Goal: Transaction & Acquisition: Purchase product/service

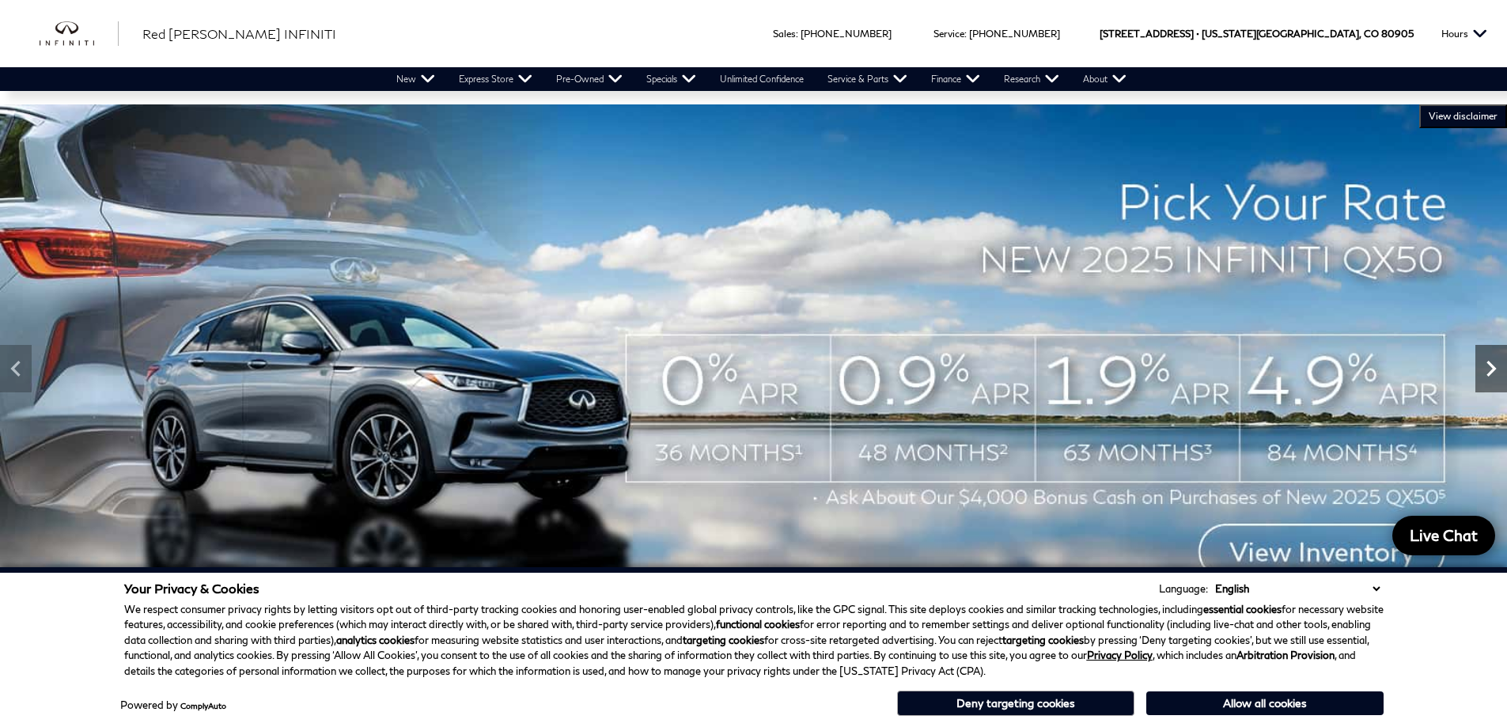
click at [1490, 369] on icon "Next" at bounding box center [1491, 369] width 32 height 32
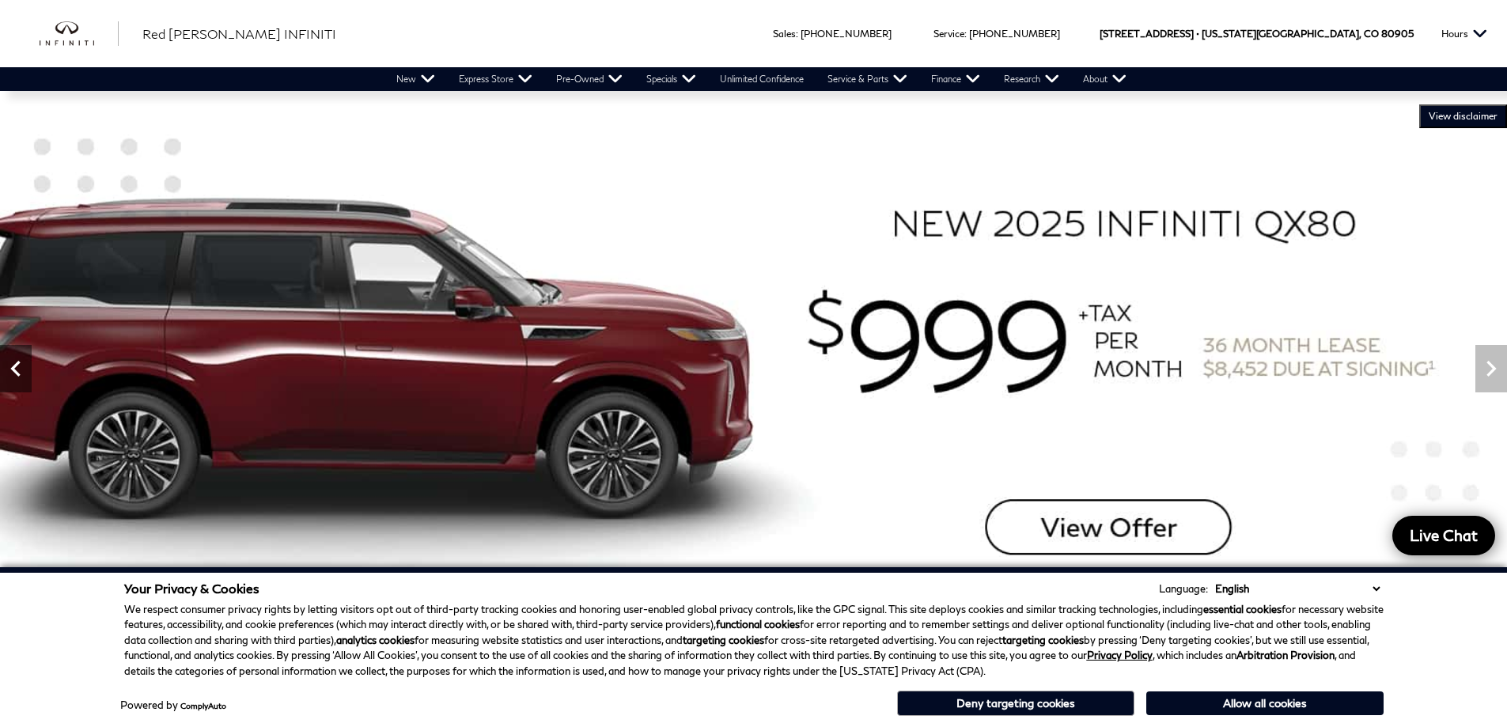
click at [14, 374] on icon "Previous" at bounding box center [16, 369] width 32 height 32
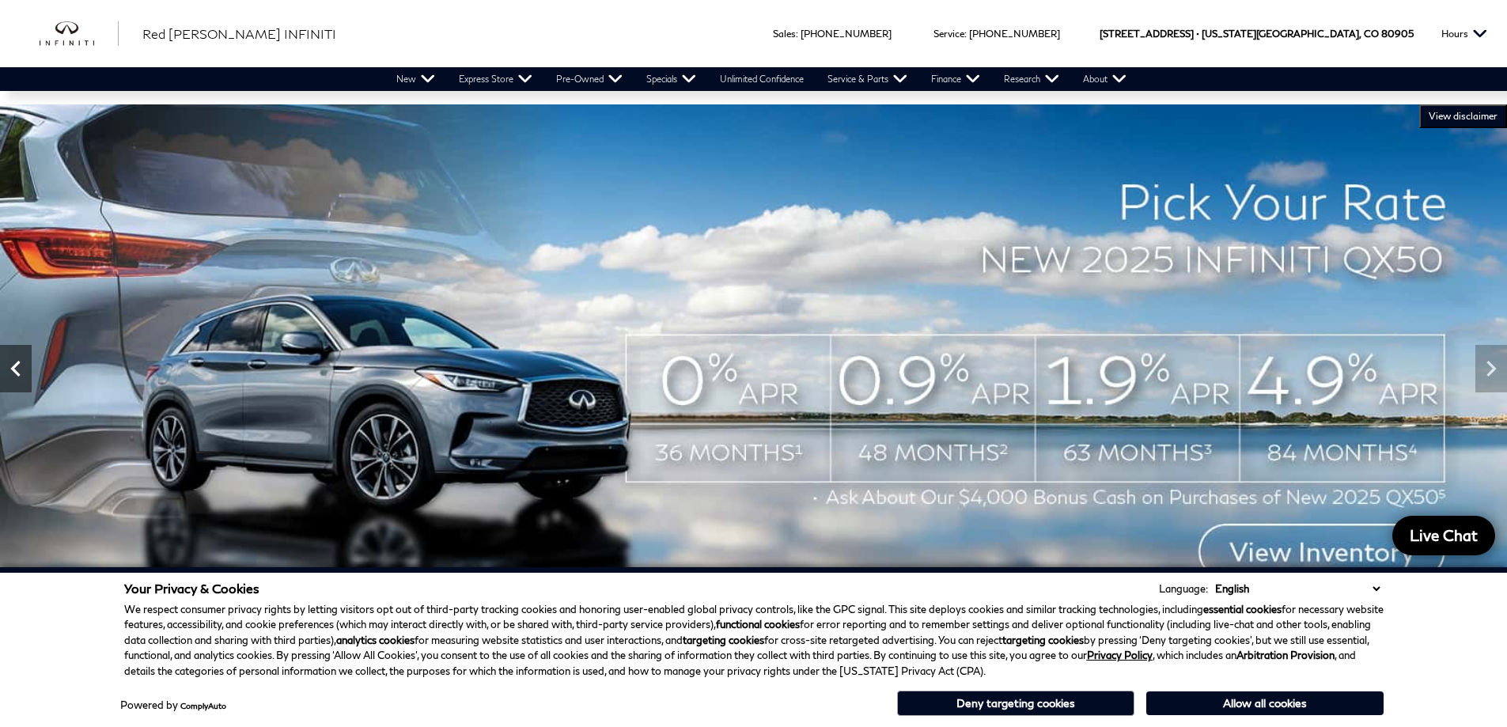
click at [14, 377] on icon "Previous" at bounding box center [16, 369] width 32 height 32
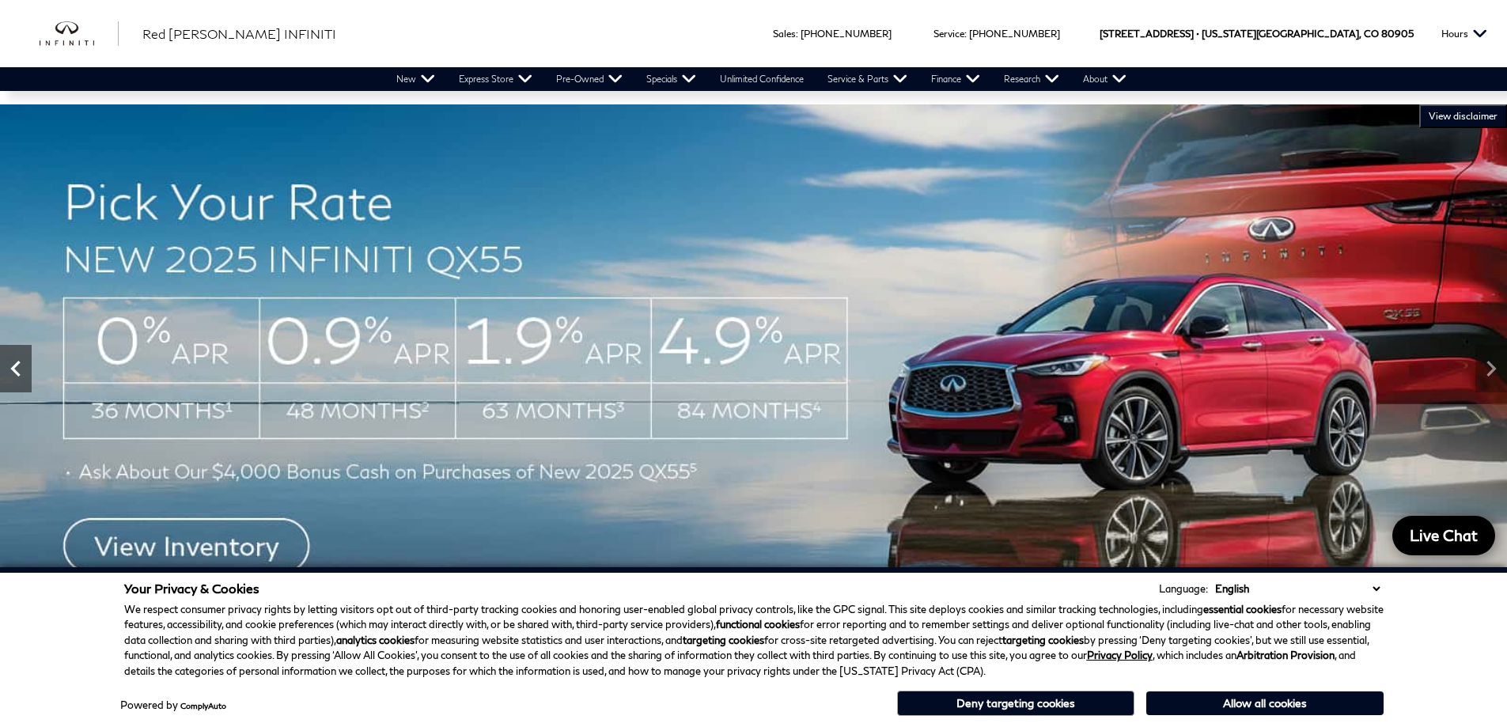
click at [14, 377] on icon "Previous" at bounding box center [16, 369] width 32 height 32
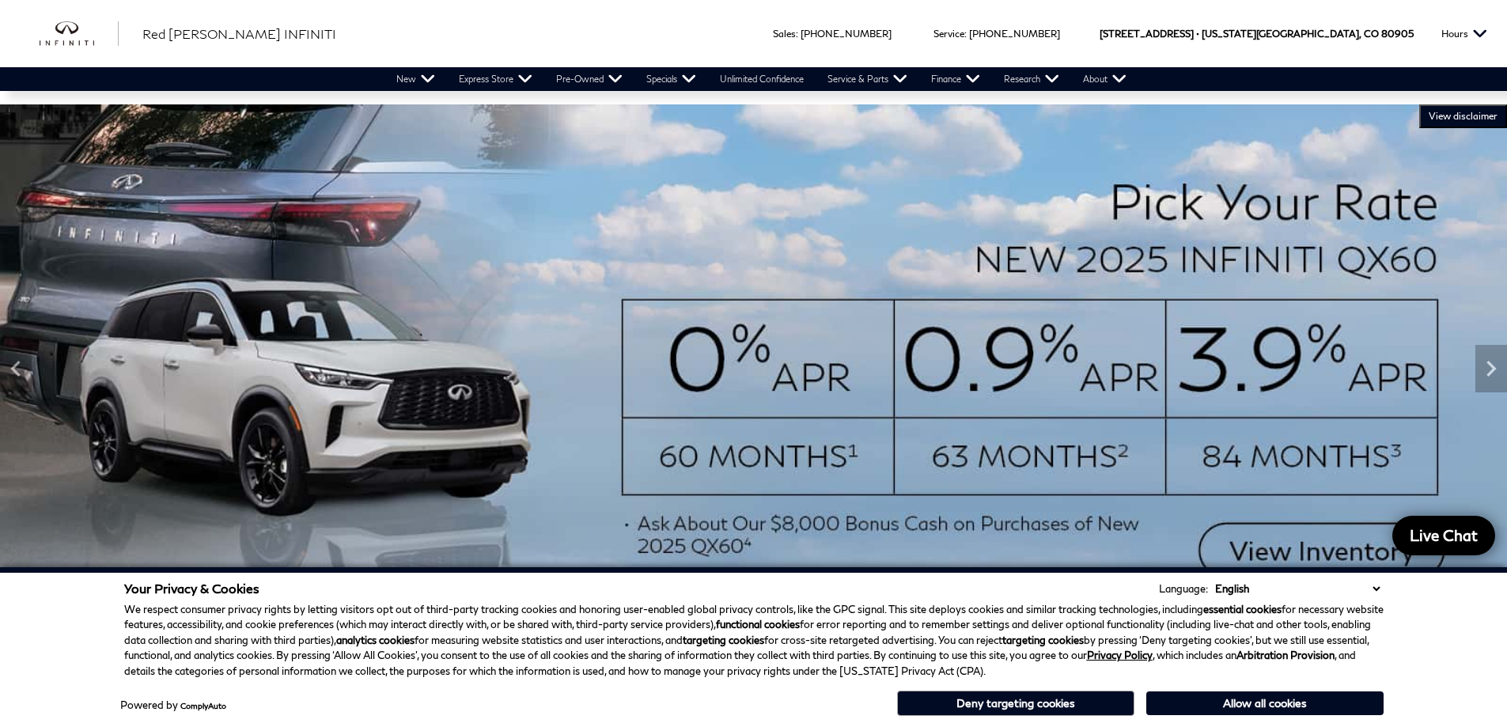
click at [1161, 464] on img at bounding box center [753, 368] width 1507 height 528
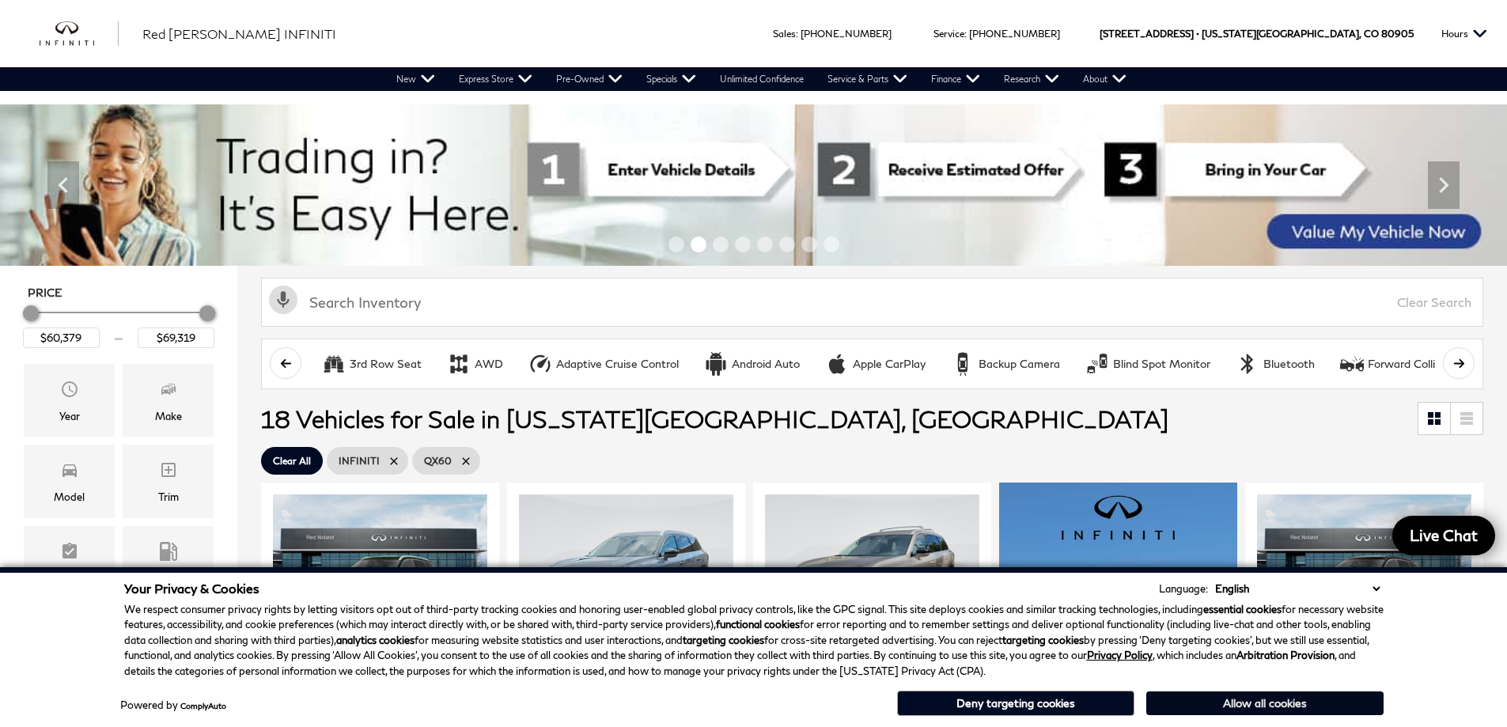
click at [1213, 702] on button "Allow all cookies" at bounding box center [1264, 703] width 237 height 24
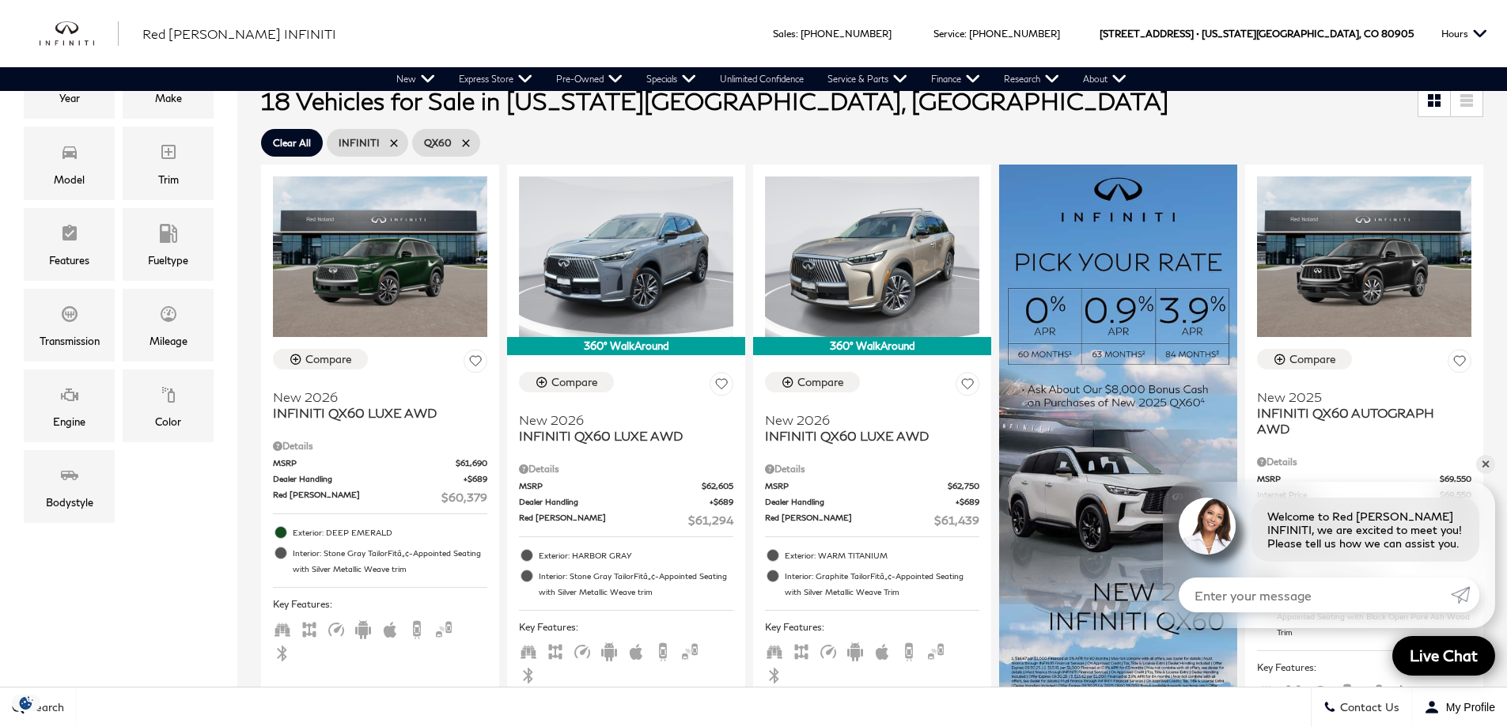
scroll to position [337, 0]
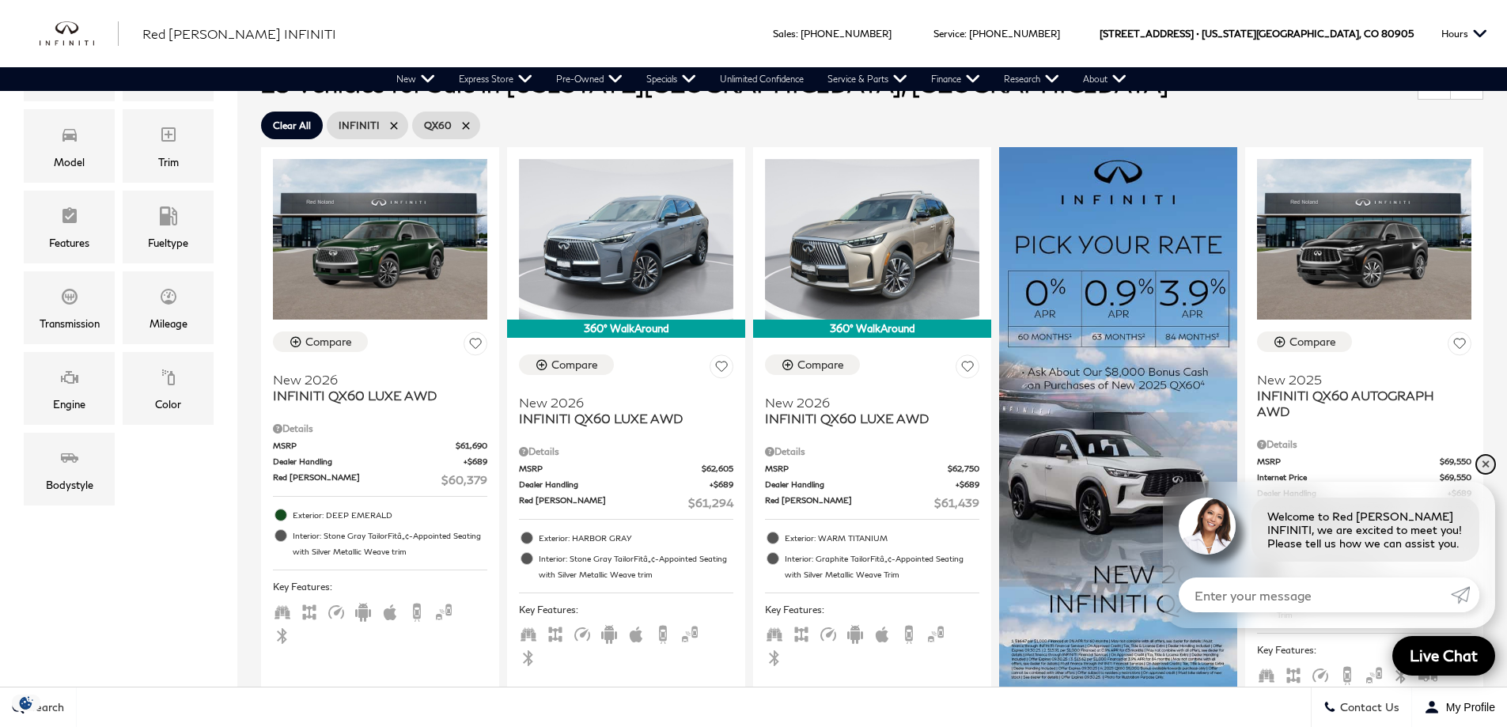
click at [1484, 464] on link "✕" at bounding box center [1485, 464] width 19 height 19
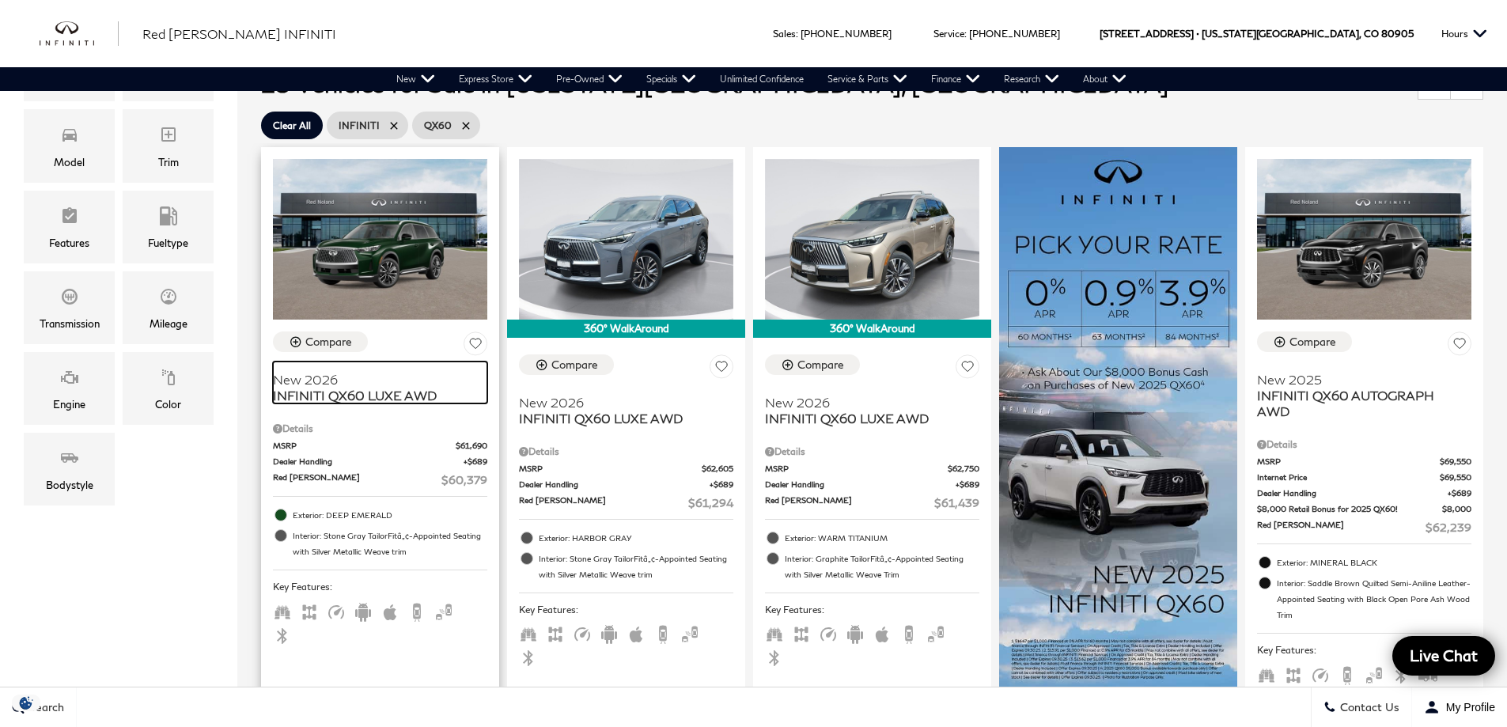
click at [408, 366] on link "New 2026 INFINITI QX60 LUXE AWD" at bounding box center [380, 383] width 214 height 42
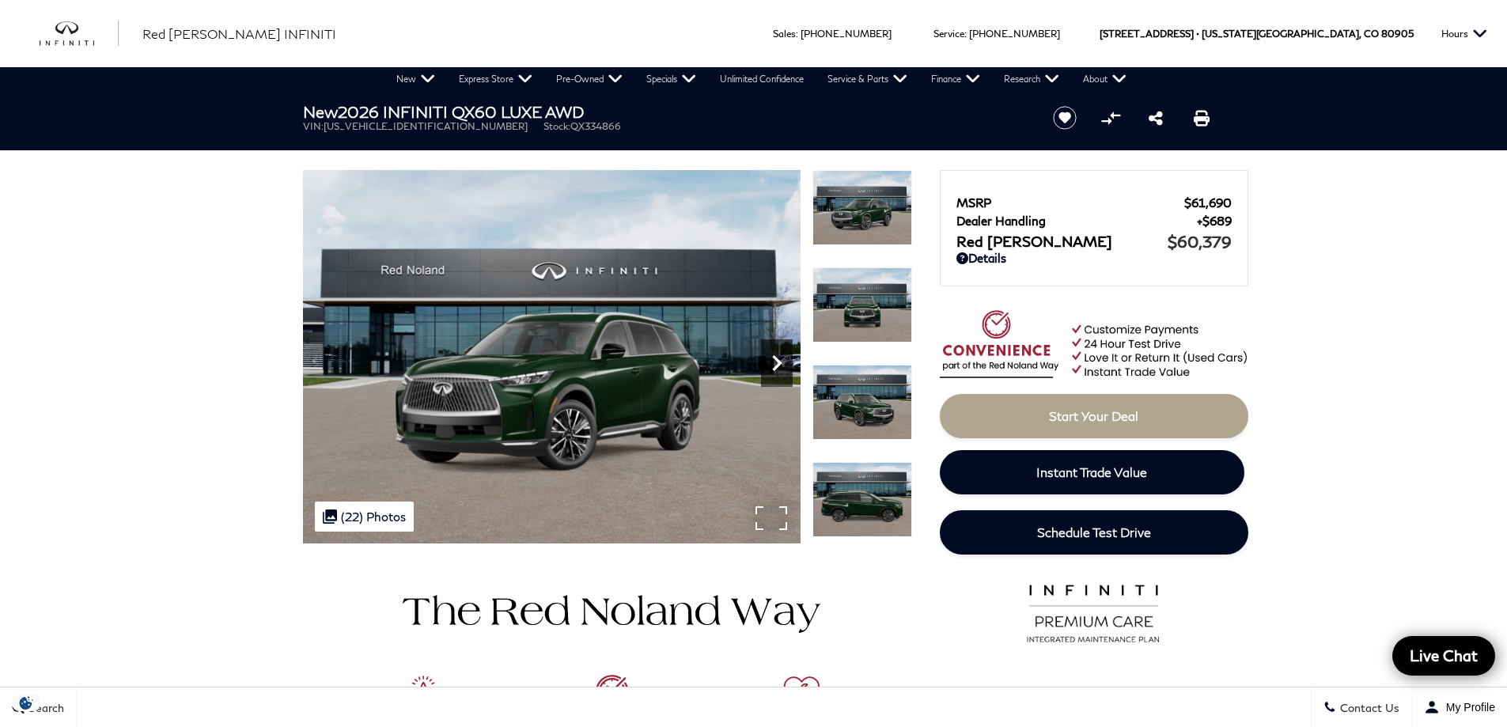
click at [778, 361] on icon "Next" at bounding box center [776, 363] width 9 height 16
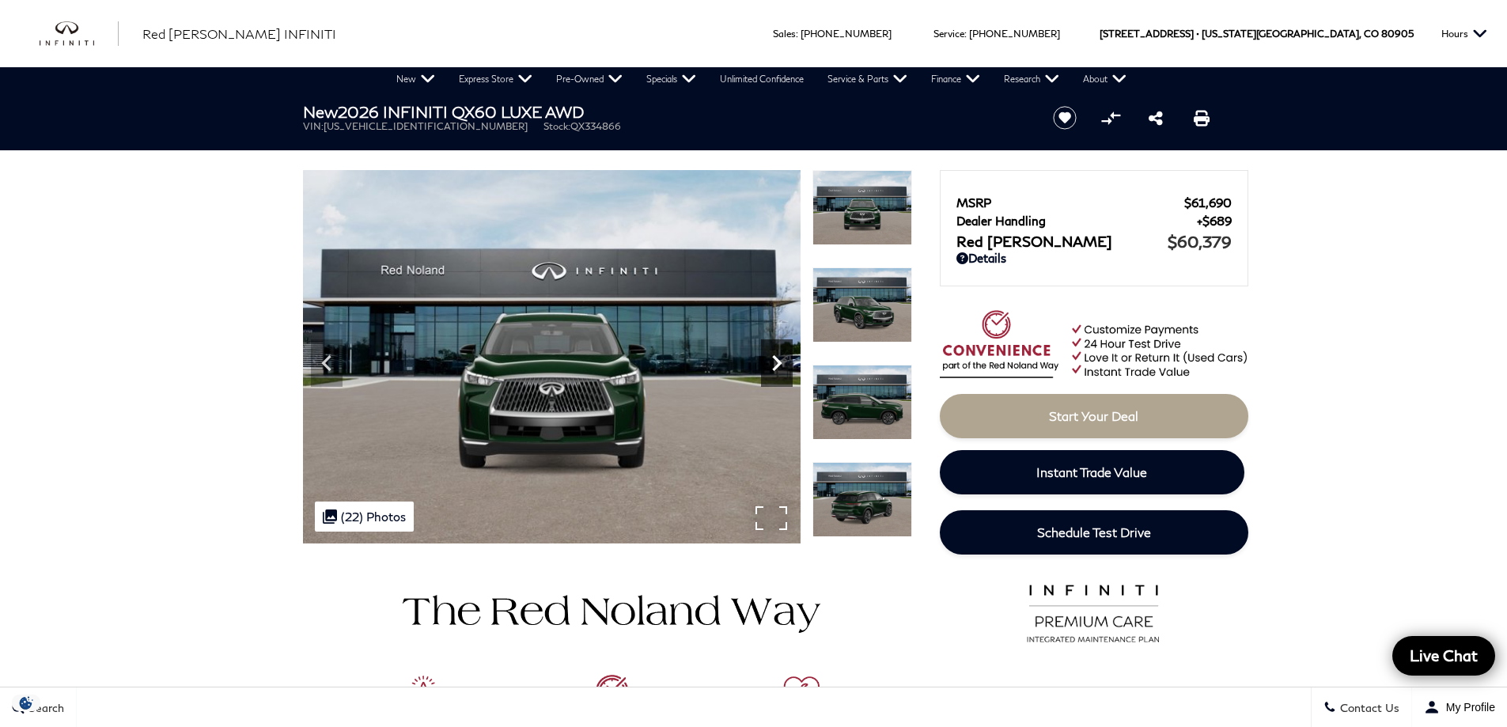
click at [778, 361] on icon "Next" at bounding box center [776, 363] width 9 height 16
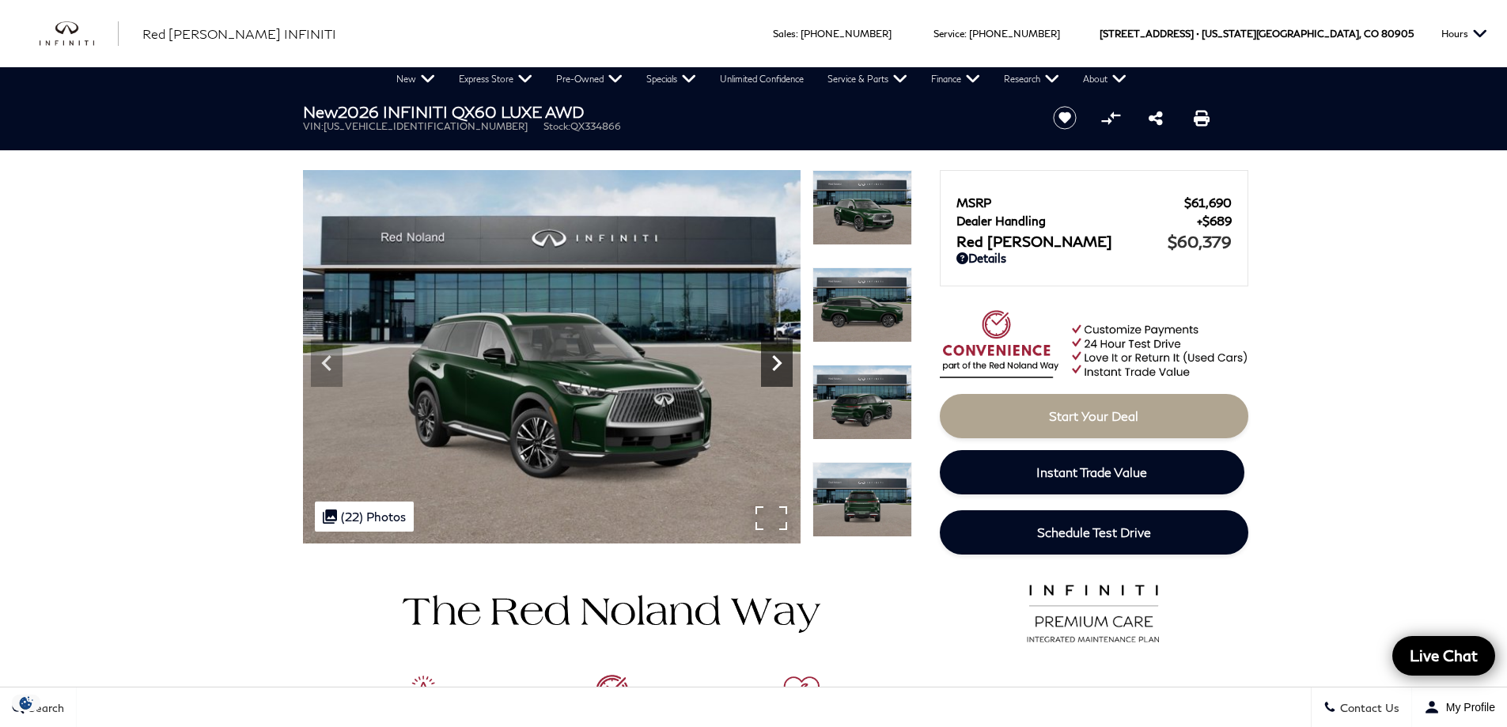
click at [778, 361] on icon "Next" at bounding box center [776, 363] width 9 height 16
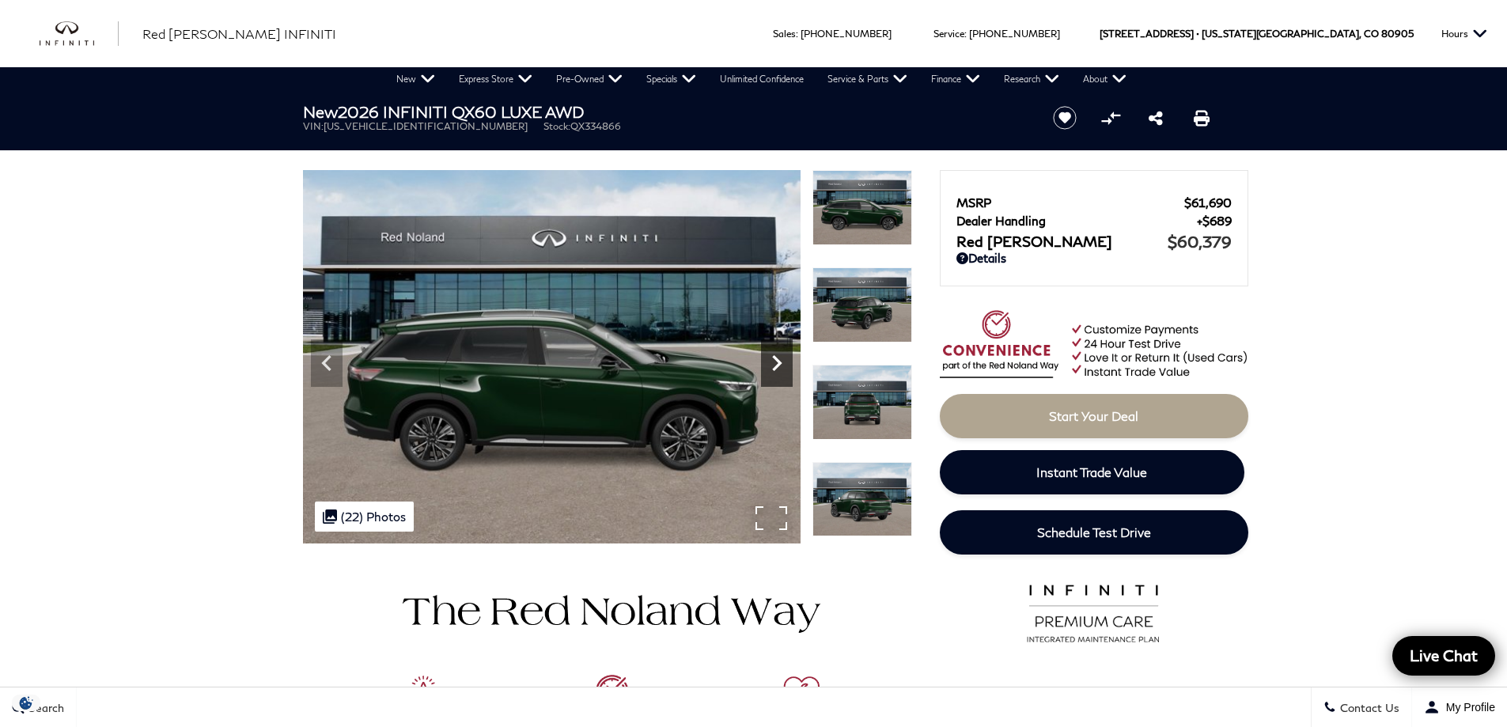
click at [778, 361] on icon "Next" at bounding box center [776, 363] width 9 height 16
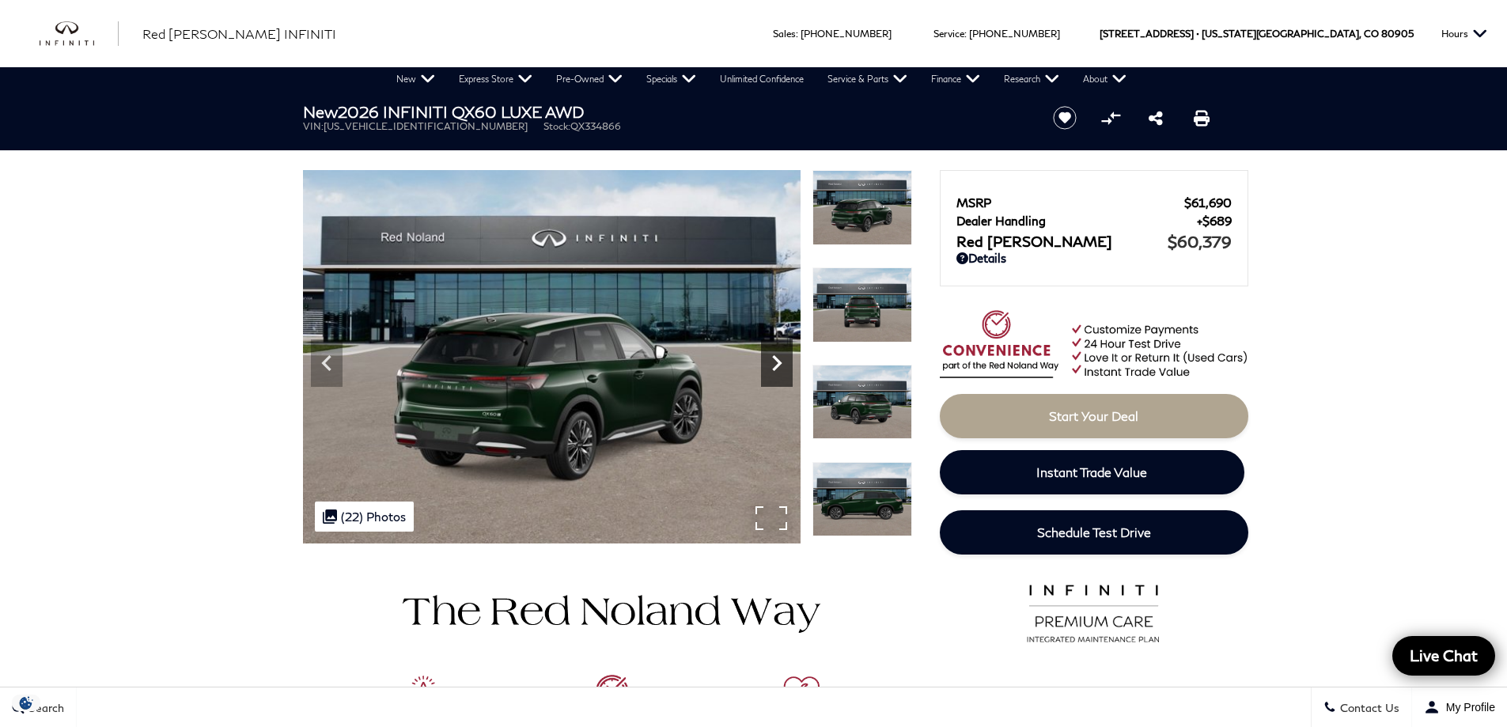
click at [778, 361] on icon "Next" at bounding box center [776, 363] width 9 height 16
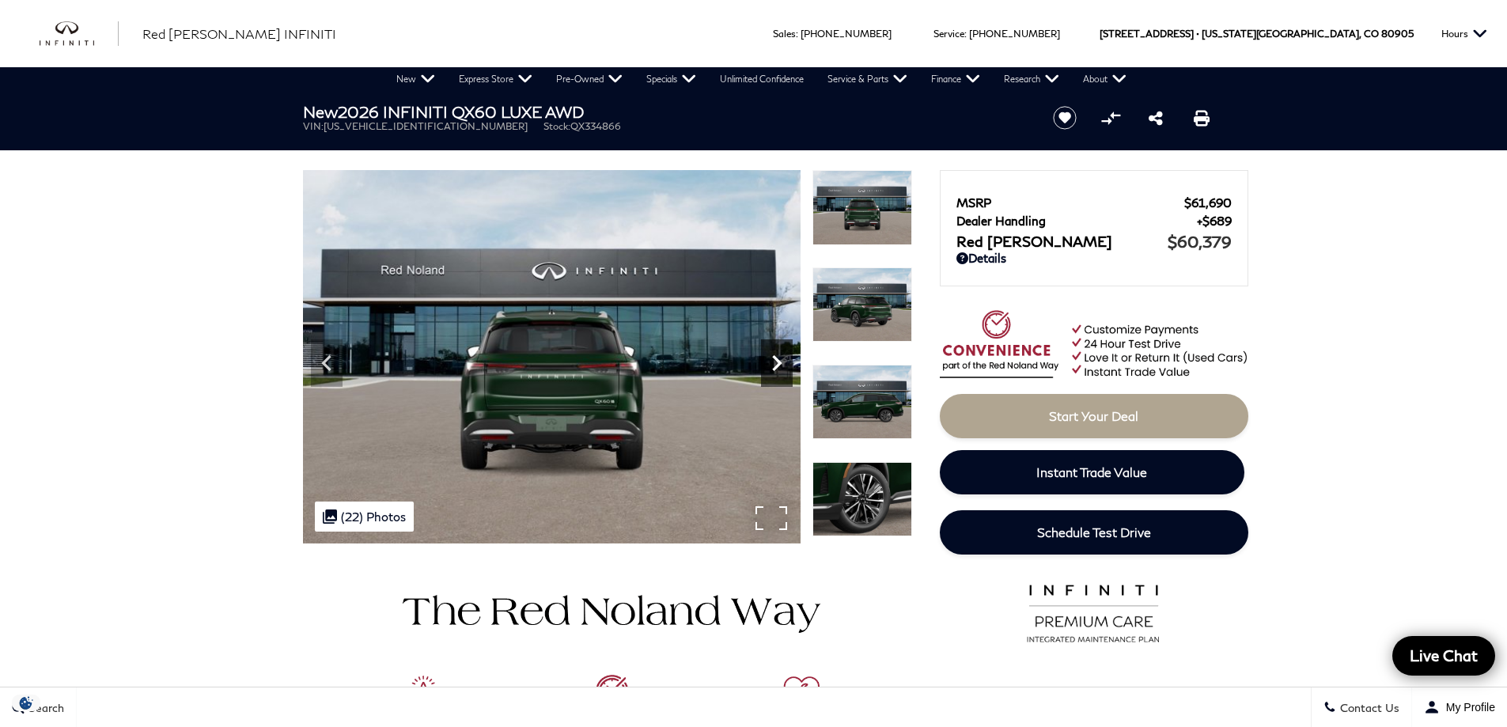
click at [778, 361] on icon "Next" at bounding box center [776, 363] width 9 height 16
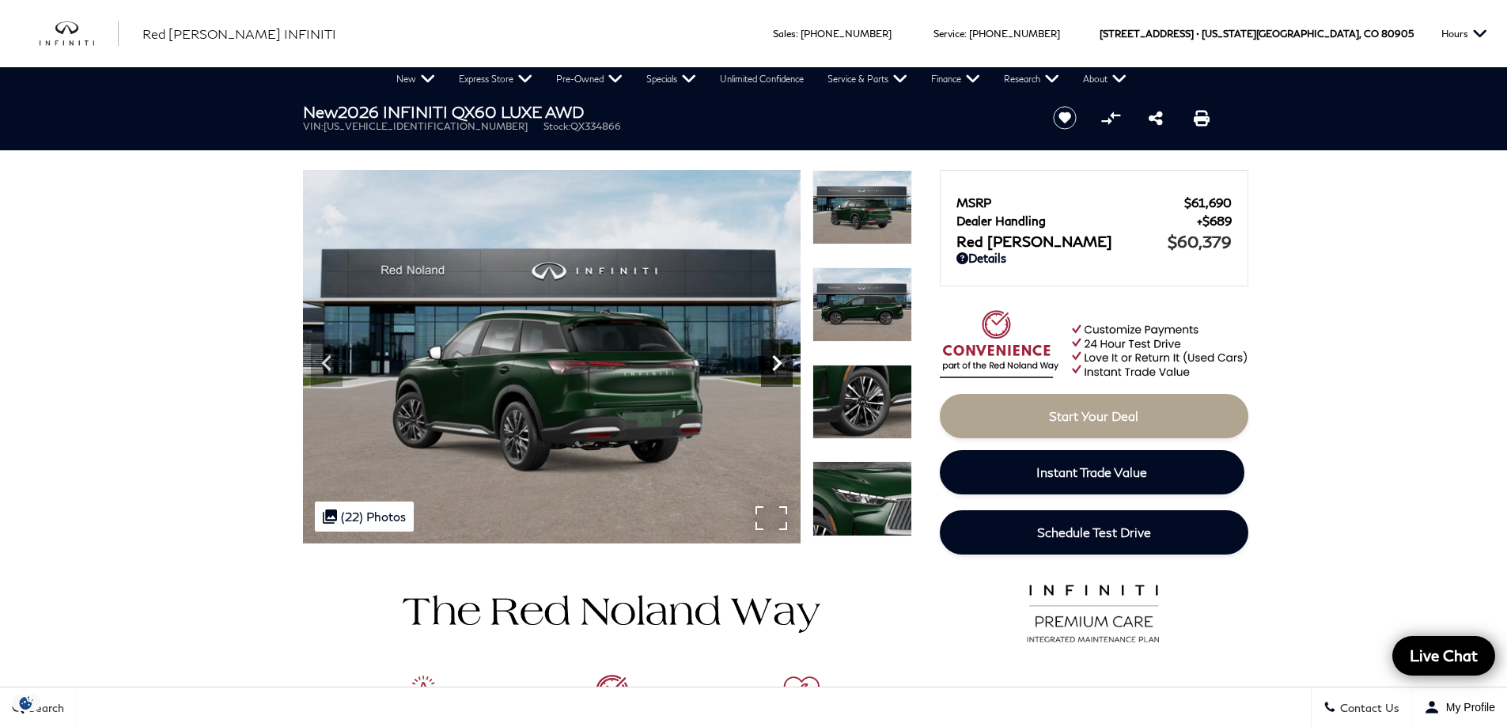
click at [778, 361] on icon "Next" at bounding box center [776, 363] width 9 height 16
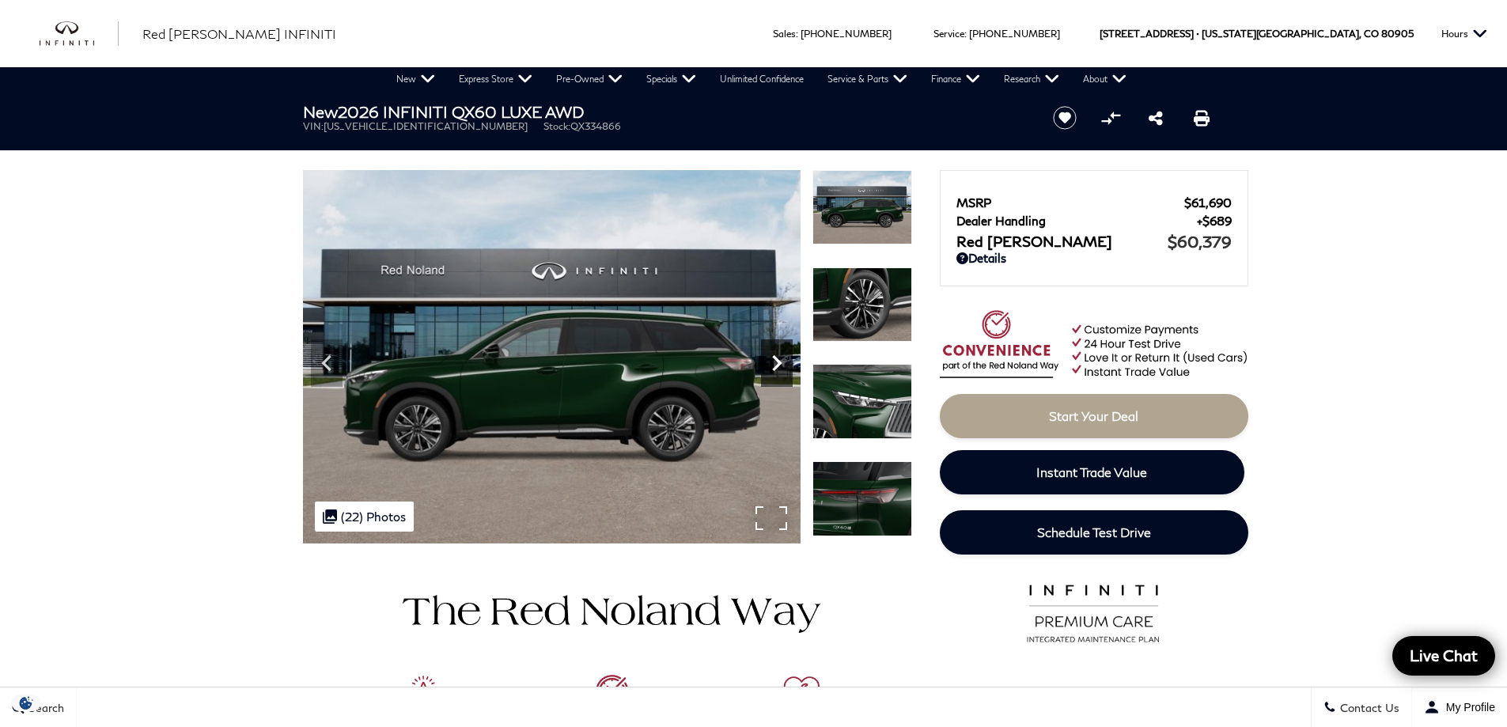
click at [778, 361] on icon "Next" at bounding box center [776, 363] width 9 height 16
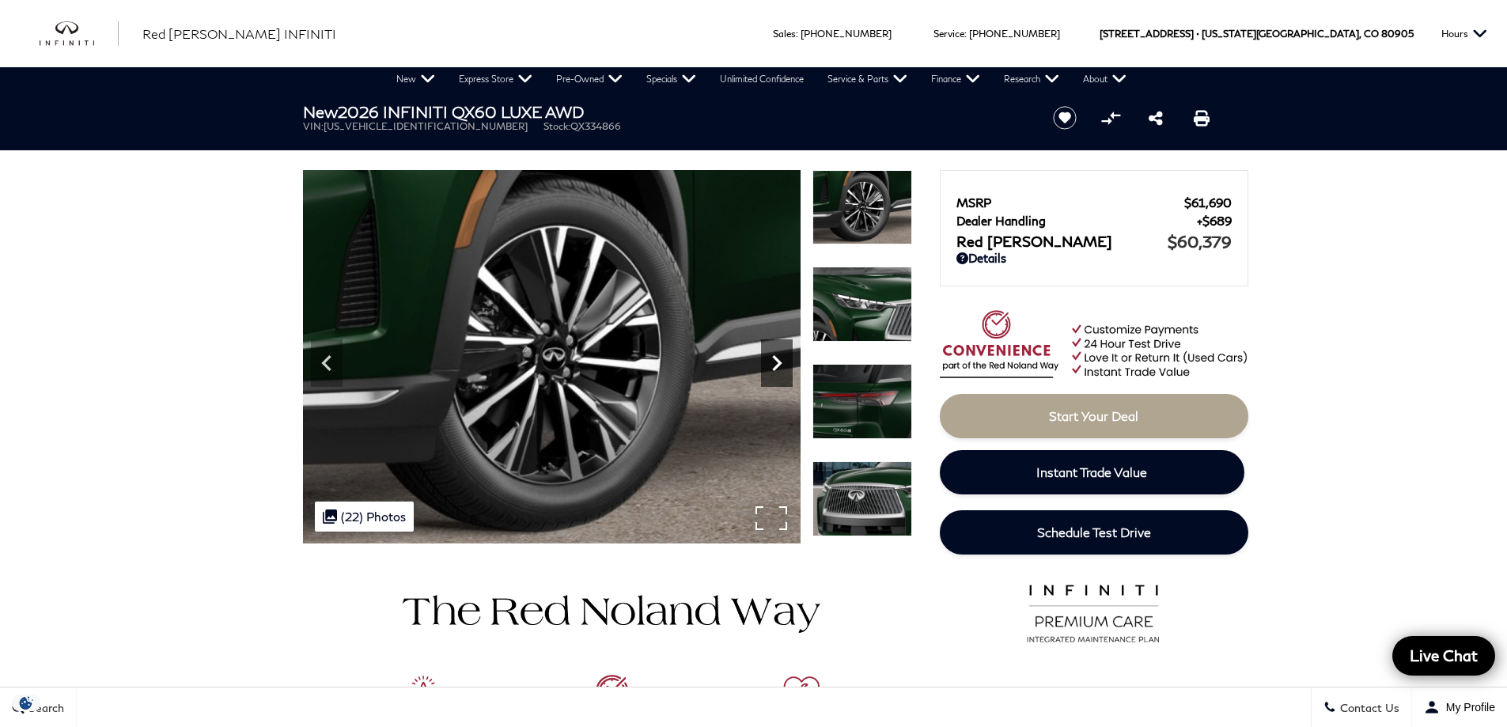
click at [778, 361] on icon "Next" at bounding box center [776, 363] width 9 height 16
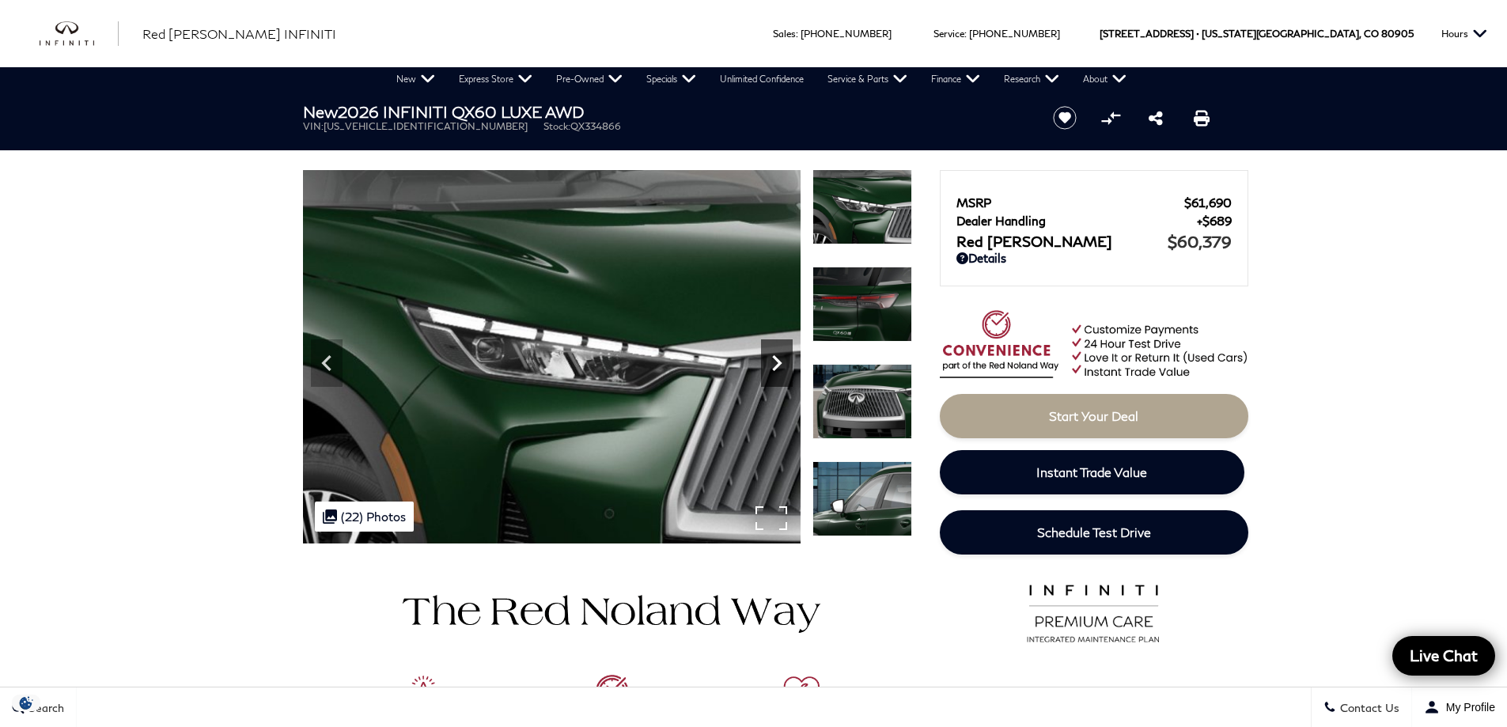
click at [778, 361] on icon "Next" at bounding box center [776, 363] width 9 height 16
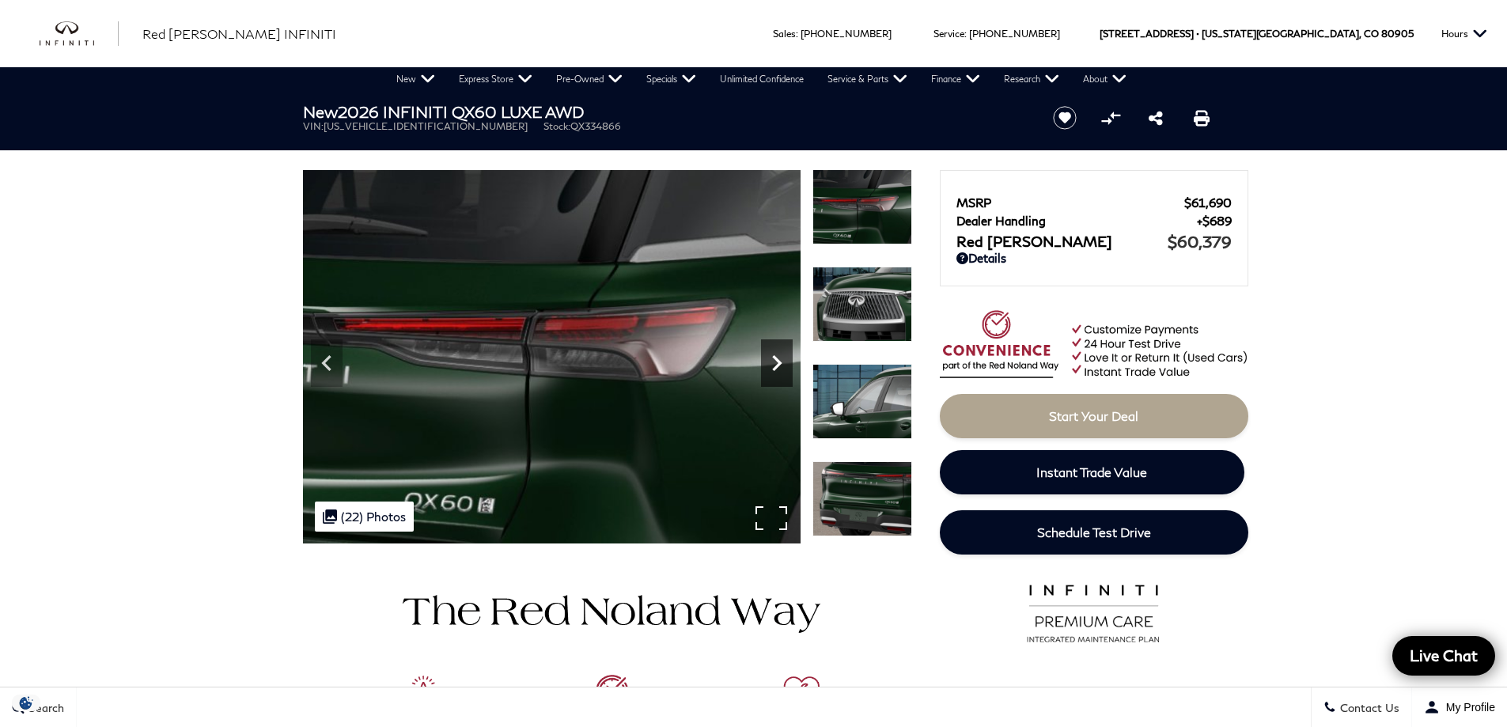
click at [778, 361] on icon "Next" at bounding box center [776, 363] width 9 height 16
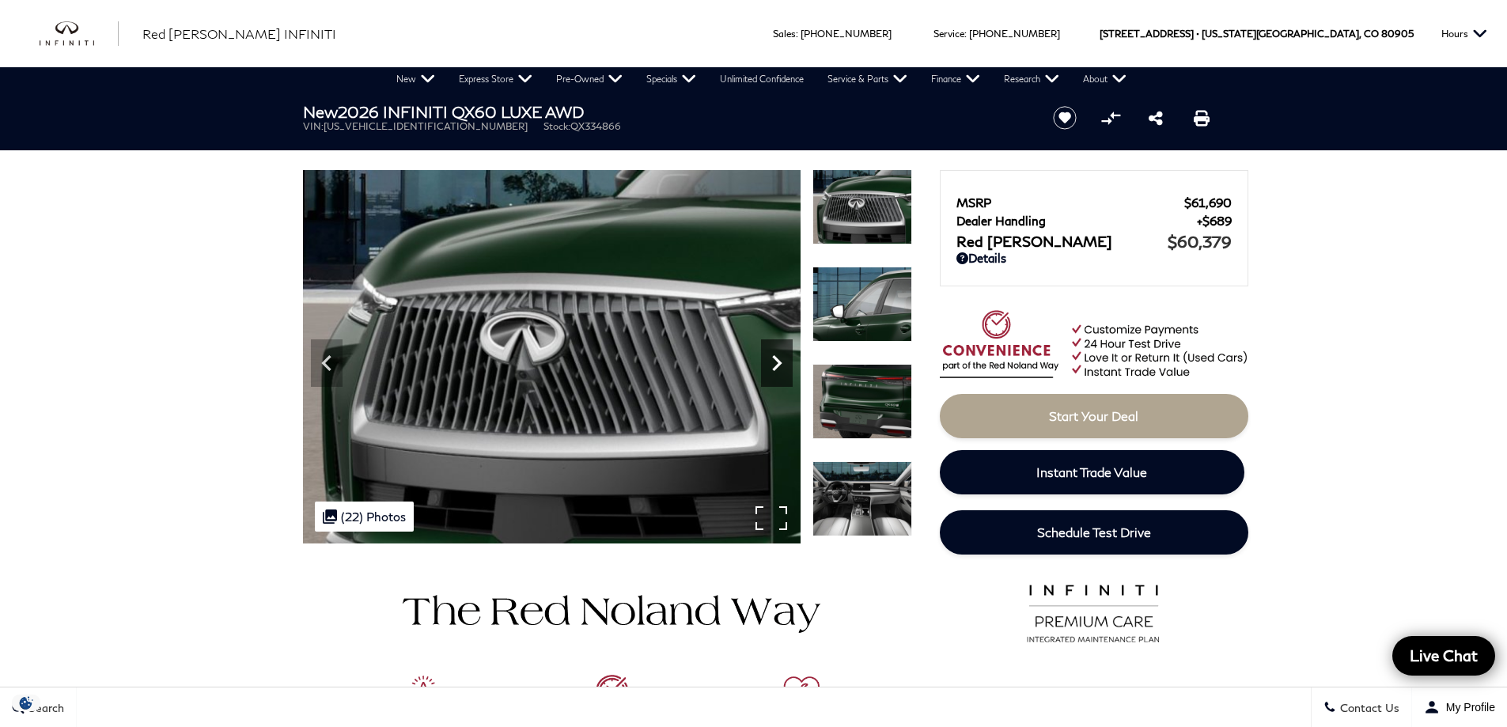
click at [778, 361] on icon "Next" at bounding box center [776, 363] width 9 height 16
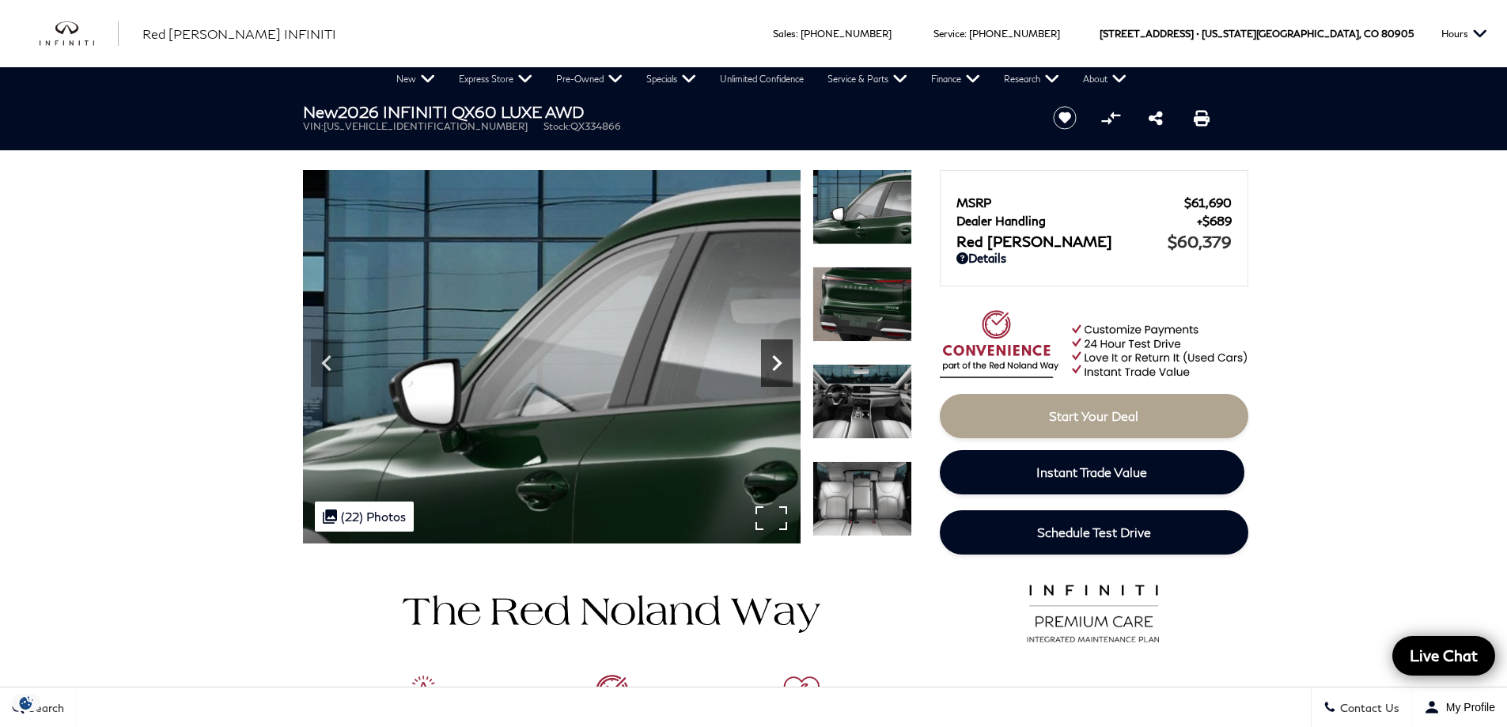
click at [778, 361] on icon "Next" at bounding box center [776, 363] width 9 height 16
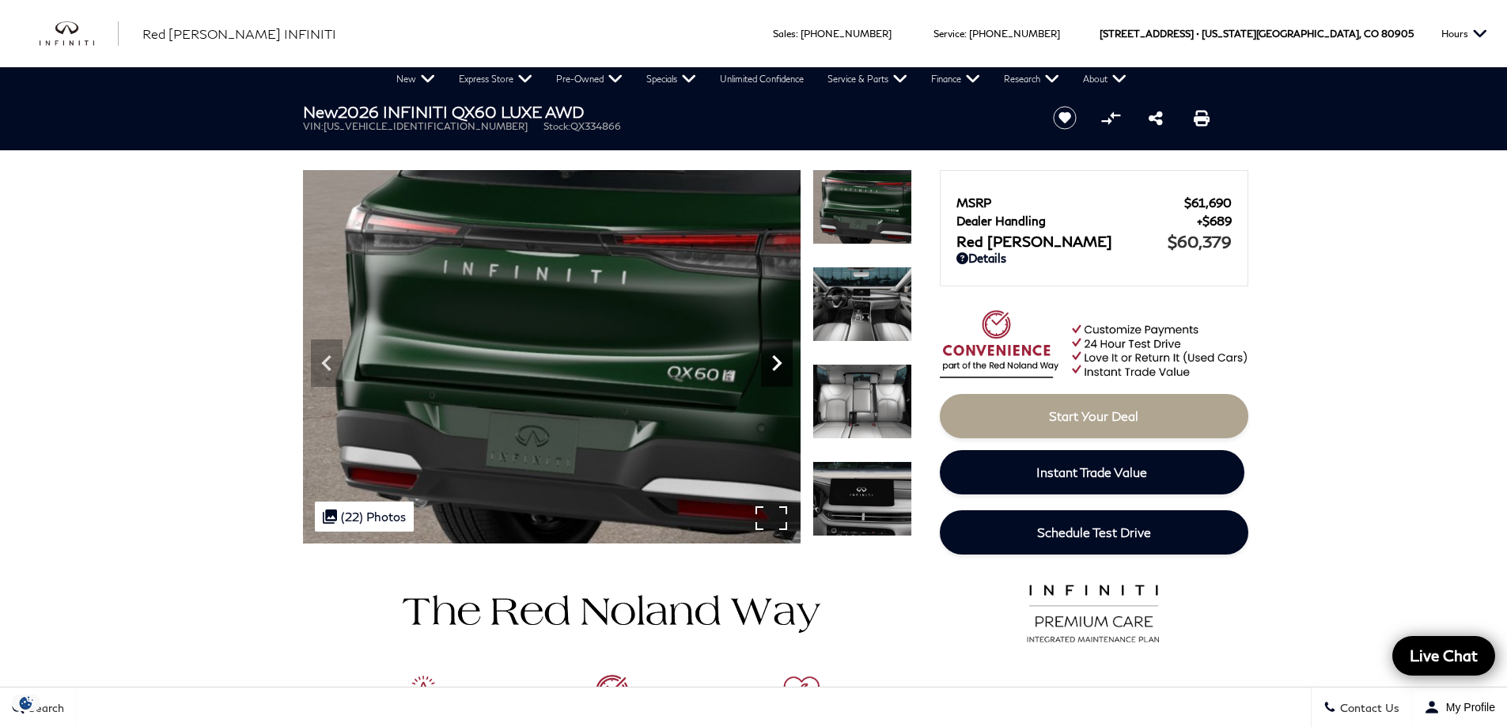
click at [778, 361] on icon "Next" at bounding box center [776, 363] width 9 height 16
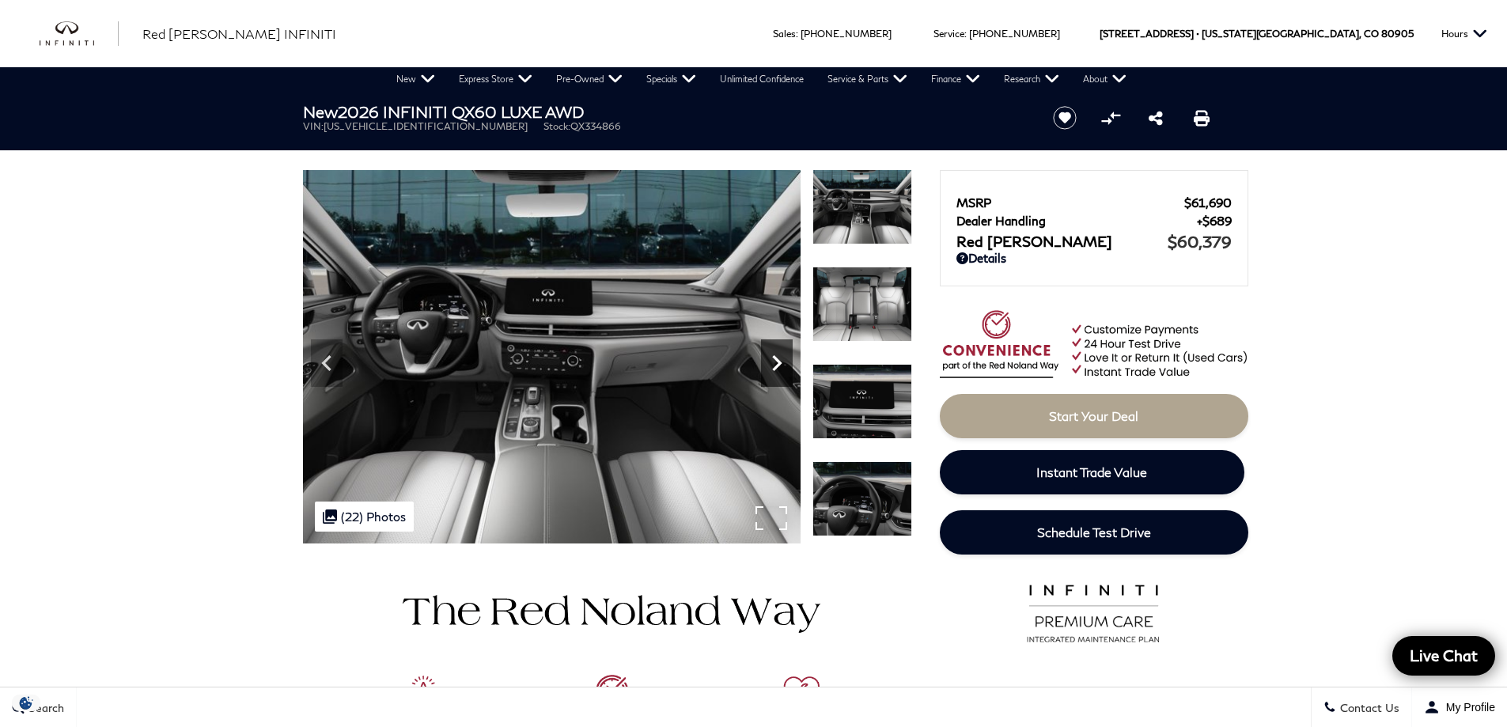
click at [774, 361] on icon "Next" at bounding box center [777, 363] width 32 height 32
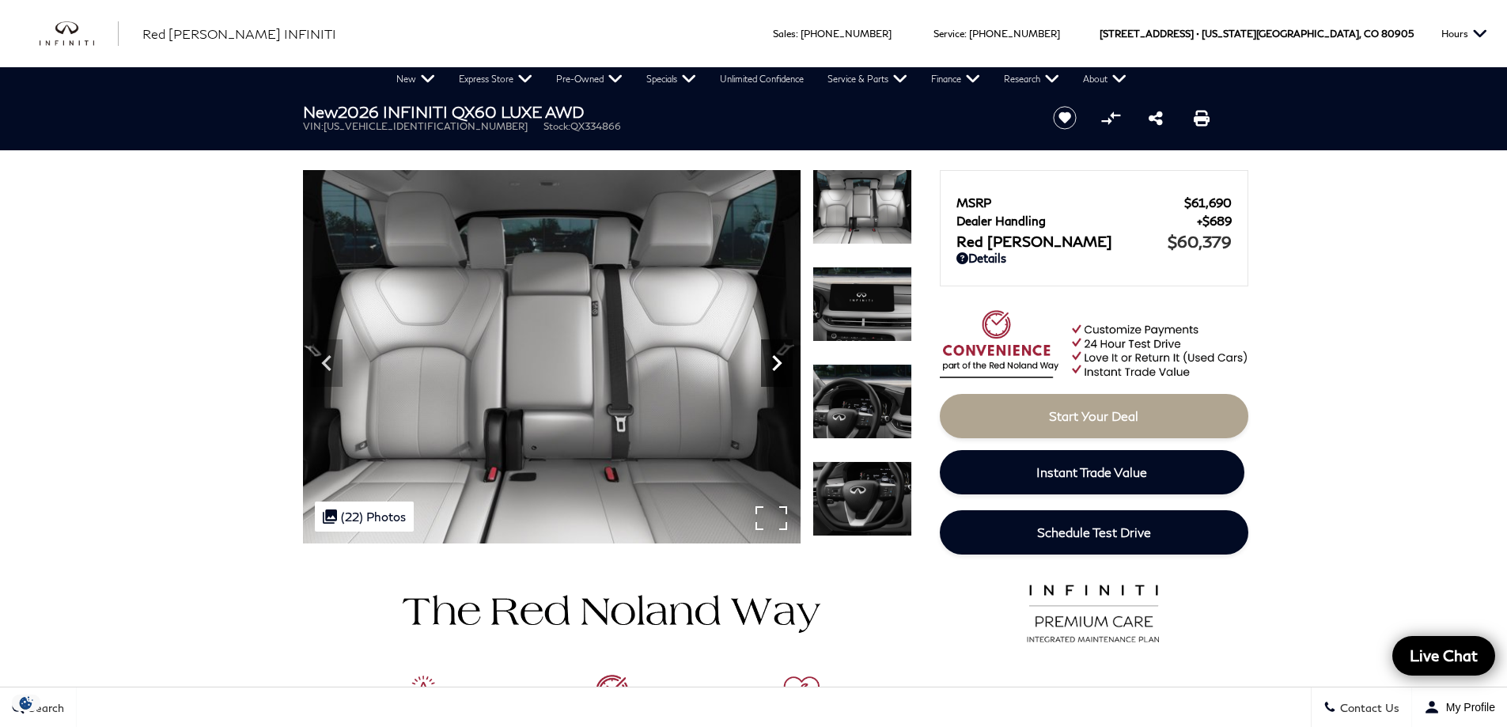
click at [774, 361] on icon "Next" at bounding box center [777, 363] width 32 height 32
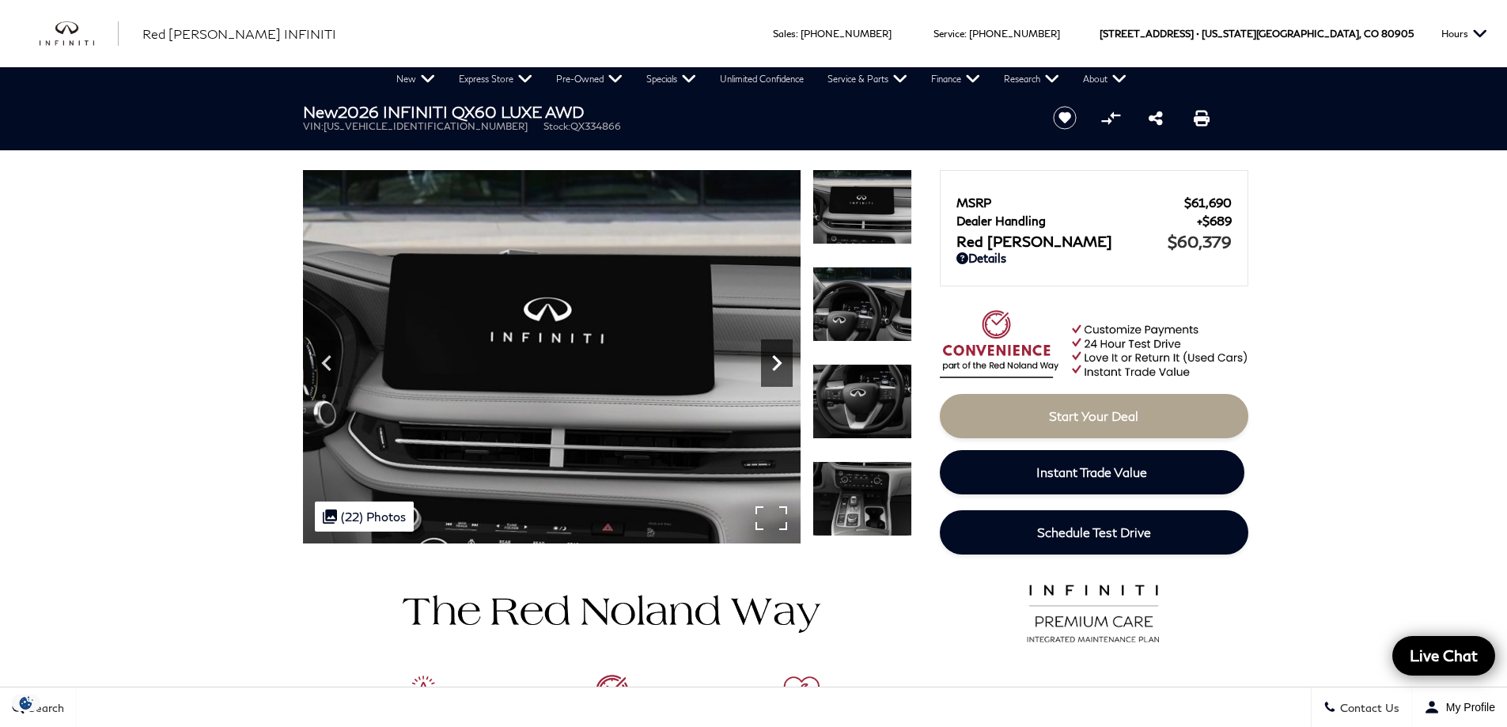
click at [774, 361] on icon "Next" at bounding box center [777, 363] width 32 height 32
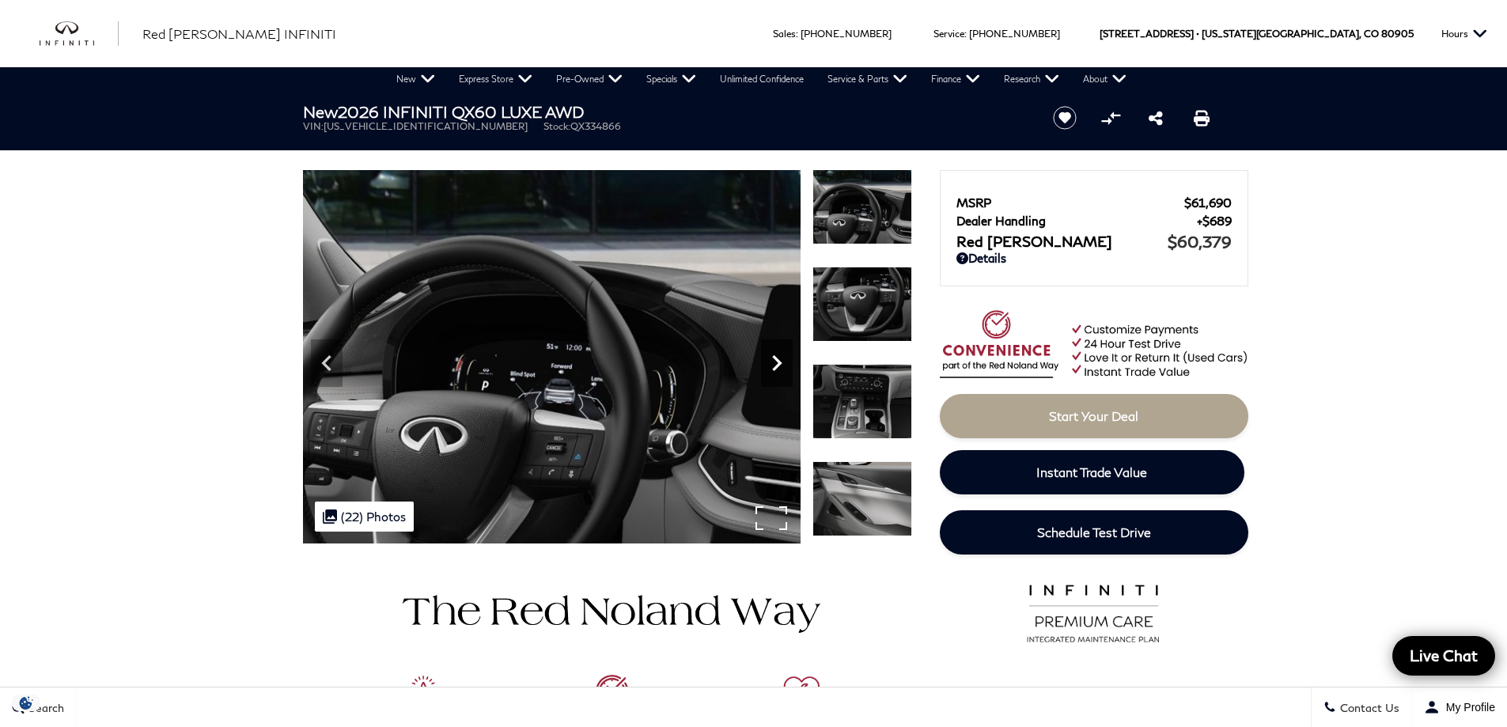
click at [774, 361] on icon "Next" at bounding box center [777, 363] width 32 height 32
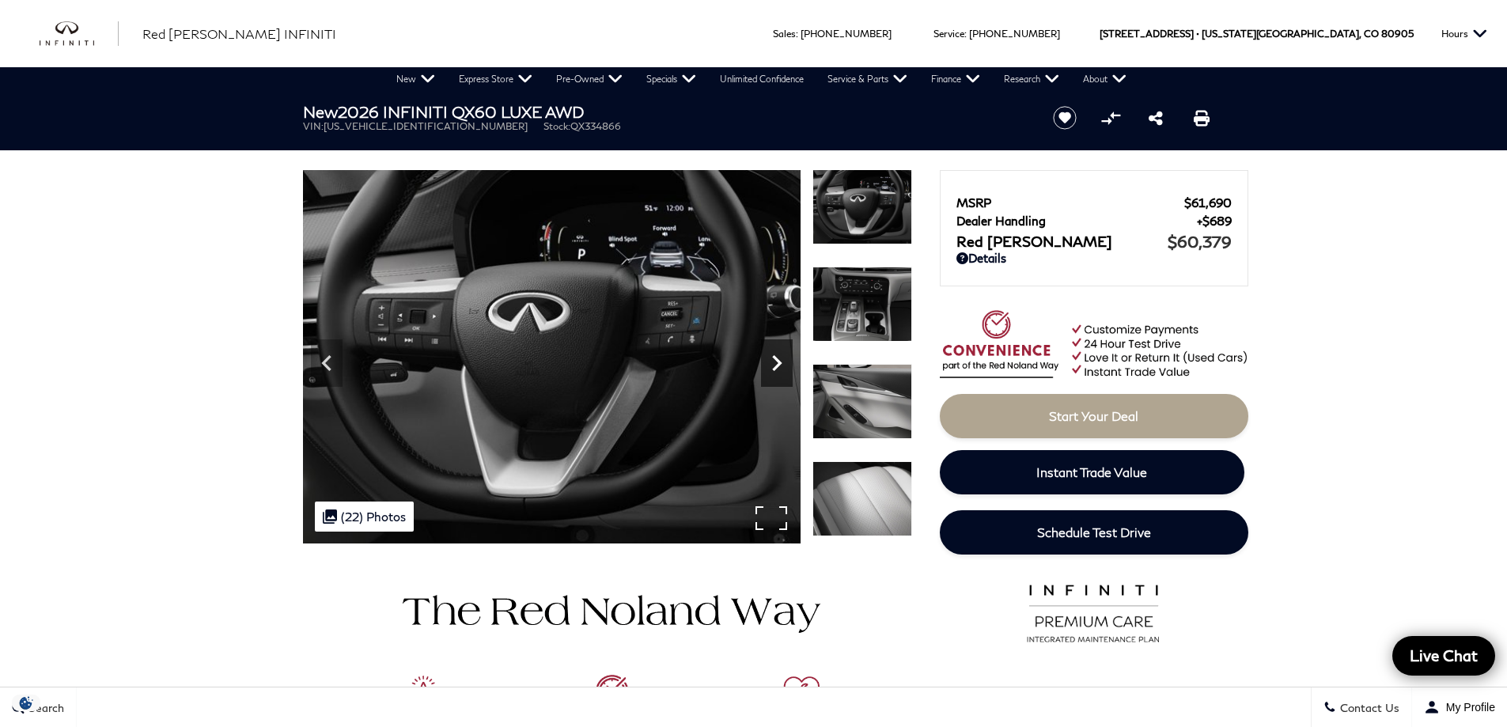
click at [774, 361] on icon "Next" at bounding box center [777, 363] width 32 height 32
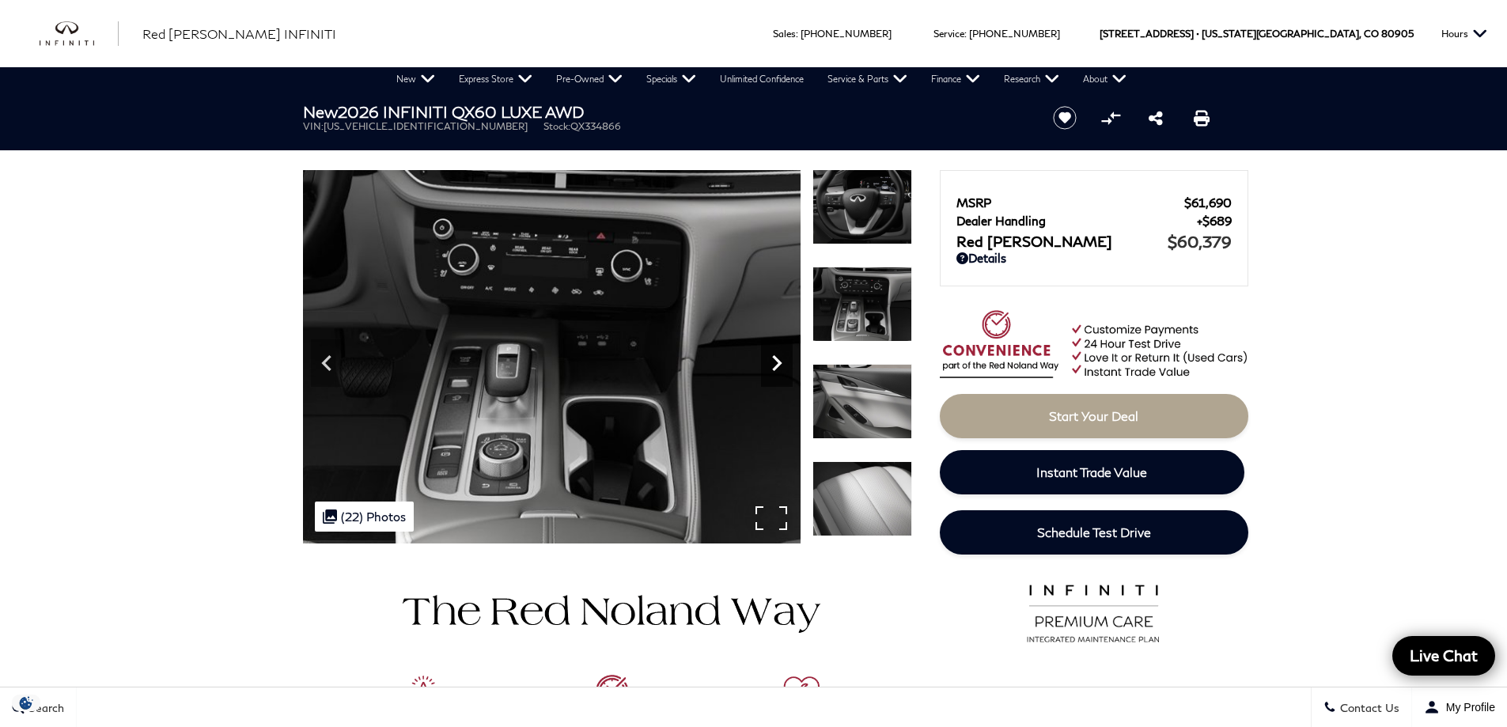
click at [774, 361] on icon "Next" at bounding box center [777, 363] width 32 height 32
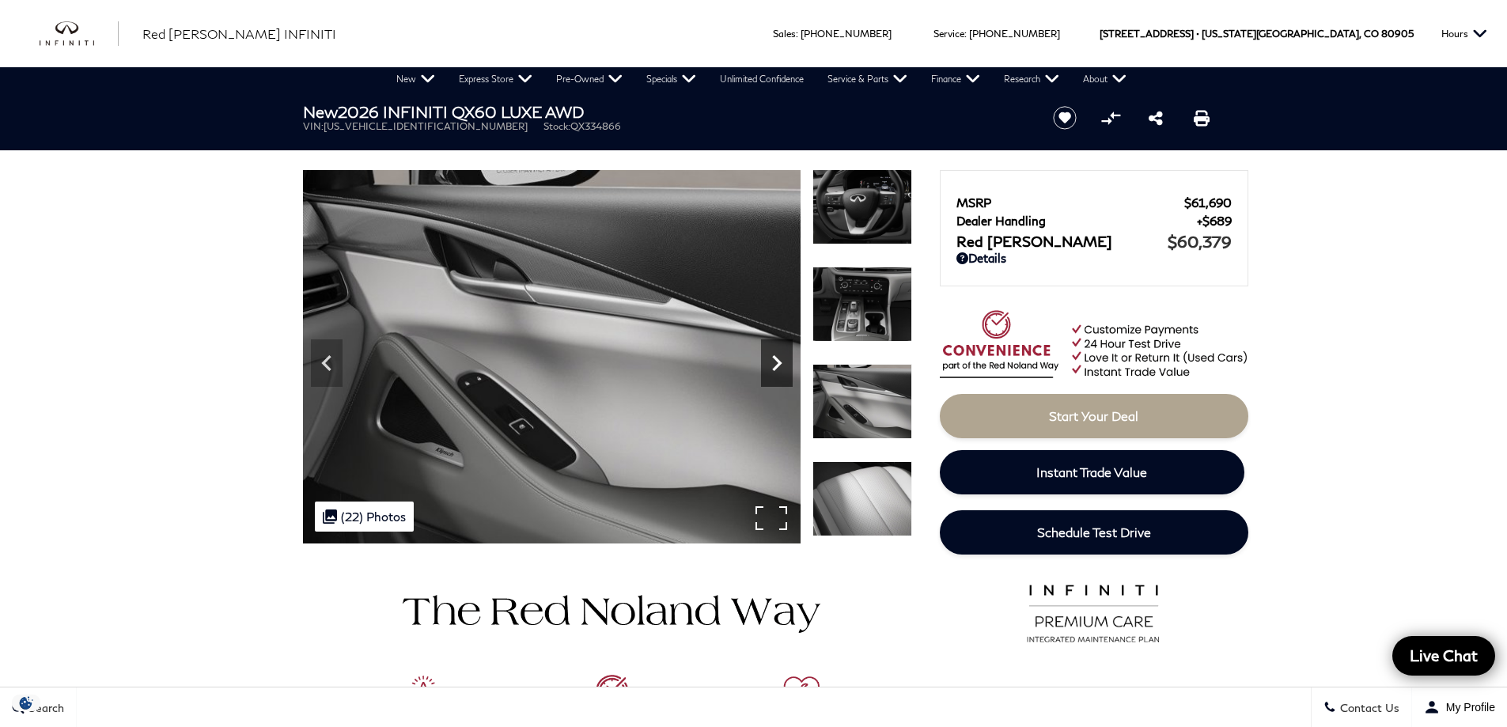
click at [774, 361] on icon "Next" at bounding box center [777, 363] width 32 height 32
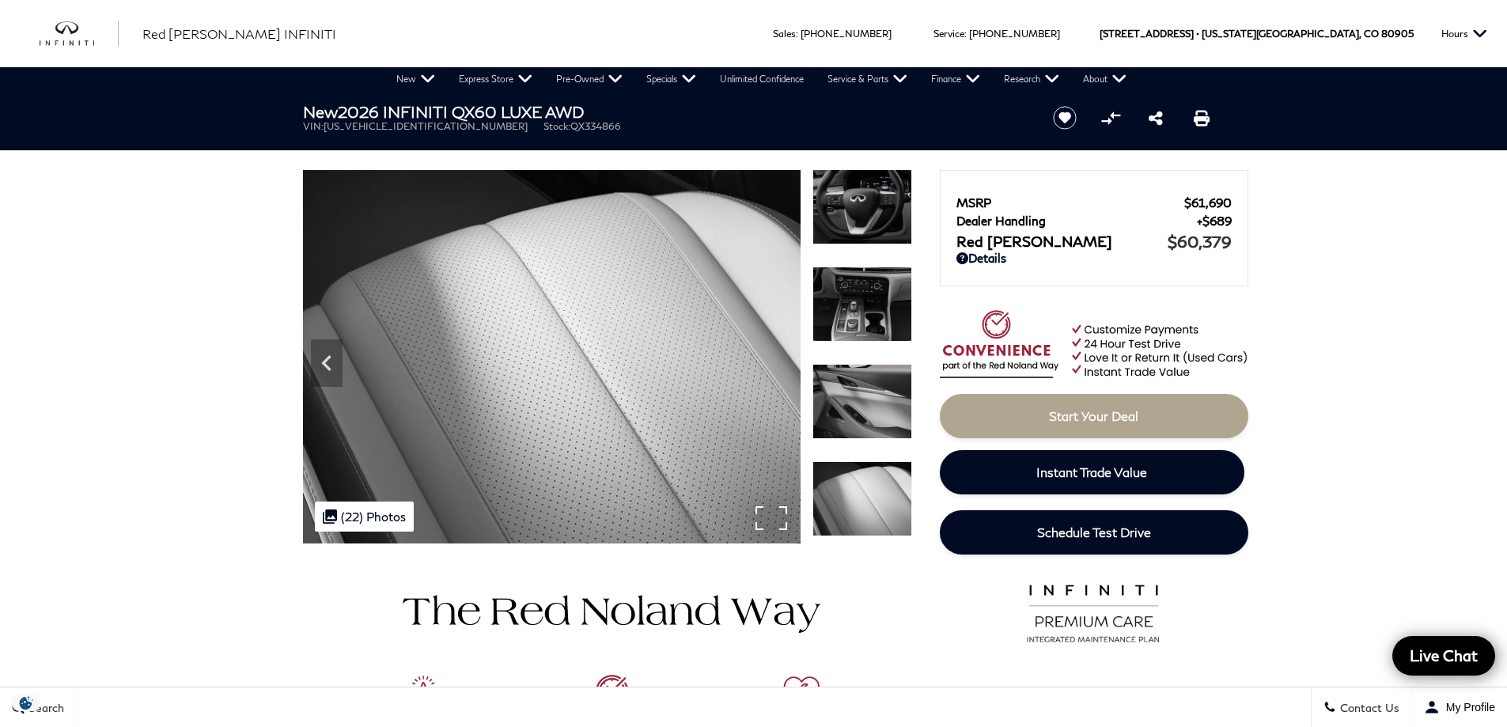
click at [774, 361] on img at bounding box center [552, 356] width 498 height 373
